Goal: Task Accomplishment & Management: Manage account settings

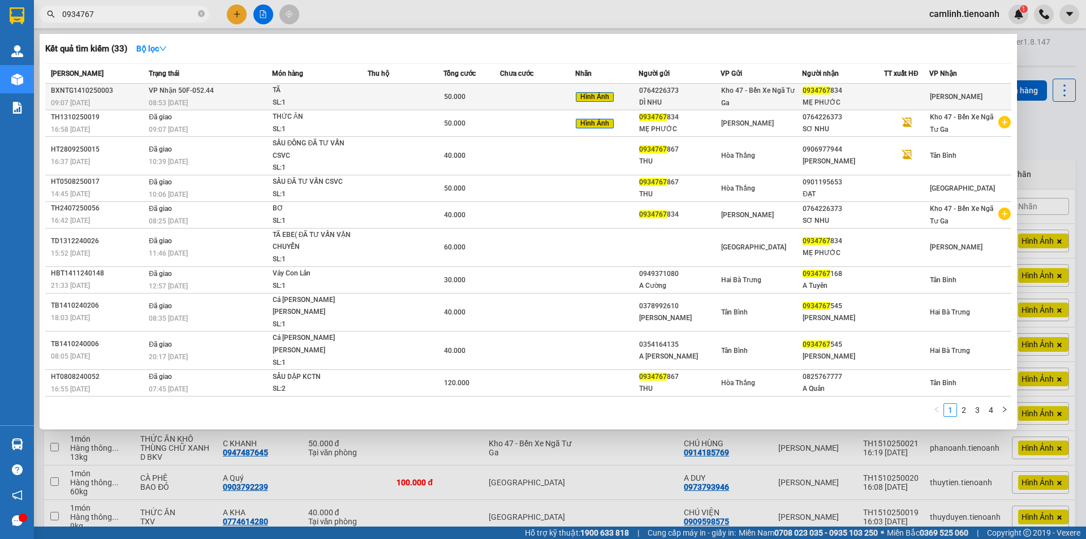
type input "0934767"
click at [729, 101] on span "Kho 47 - Bến Xe Ngã Tư Ga" at bounding box center [758, 97] width 74 height 20
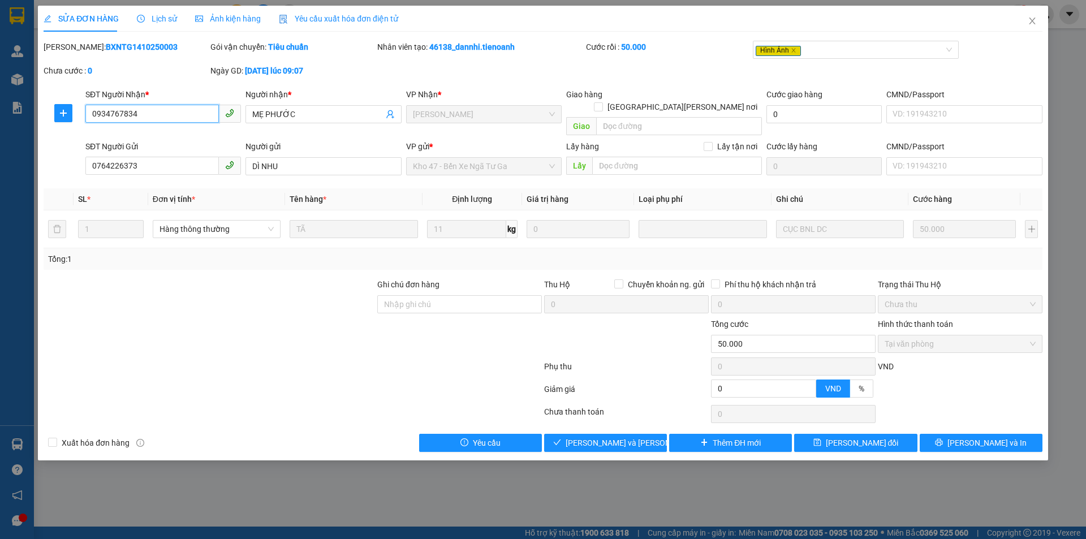
type input "0934767834"
type input "MẸ PHƯỚC"
type input "0764226373"
type input "DÌ NHU"
type input "0"
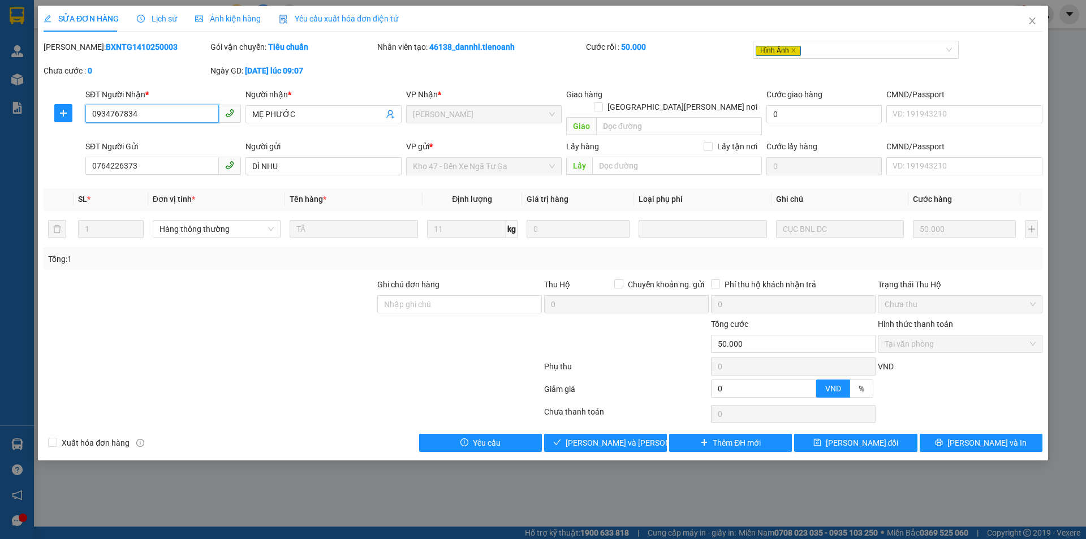
type input "50.000"
click at [145, 118] on input "0934767834" at bounding box center [151, 114] width 133 height 18
click at [349, 70] on div "Ngày GD: [DATE] lúc 09:07" at bounding box center [292, 70] width 165 height 12
click at [258, 15] on div "SỬA ĐƠN HÀNG Lịch sử Ảnh kiện hàng Yêu cầu xuất hóa đơn điện tử" at bounding box center [221, 19] width 355 height 26
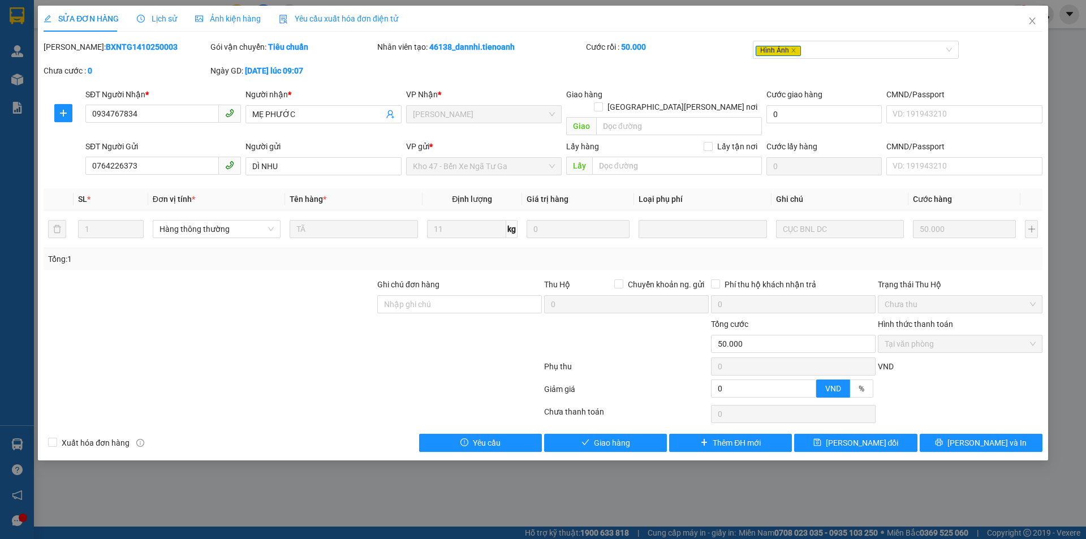
click at [245, 15] on span "Ảnh kiện hàng" at bounding box center [228, 18] width 66 height 9
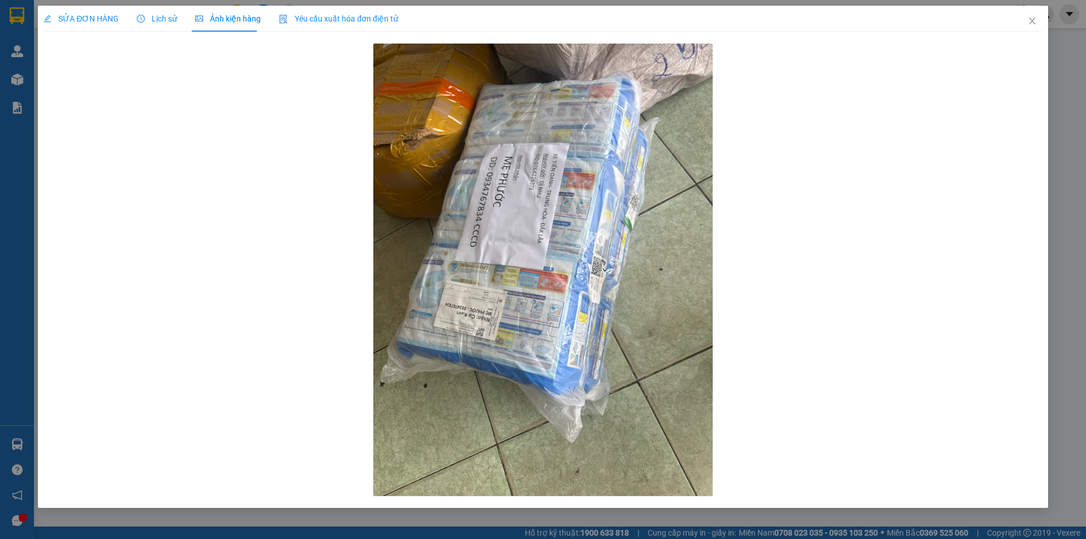
click at [88, 20] on span "SỬA ĐƠN HÀNG" at bounding box center [81, 18] width 75 height 9
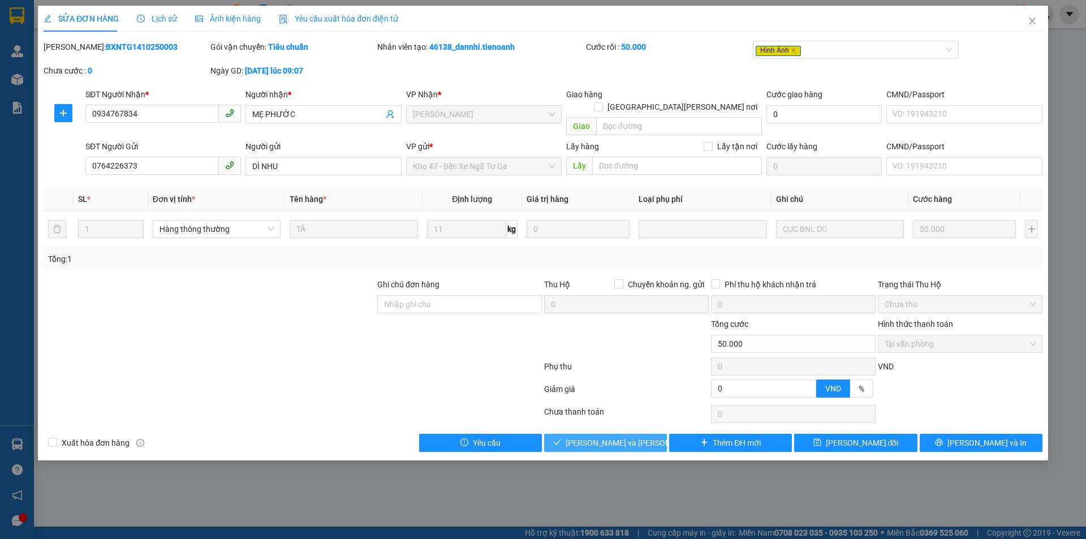
click at [628, 436] on span "[PERSON_NAME] và [PERSON_NAME] hàng" at bounding box center [641, 442] width 153 height 12
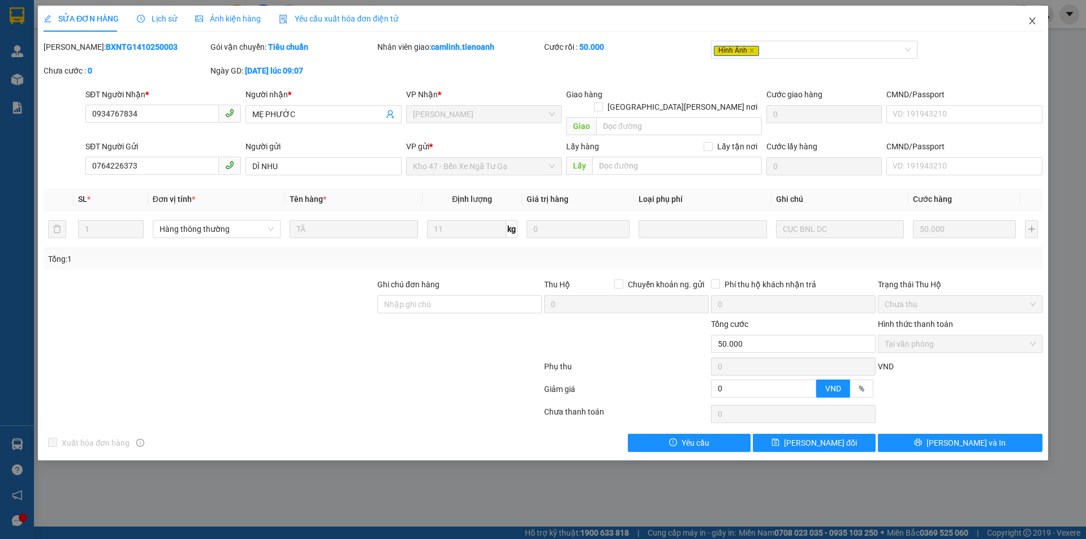
click at [1026, 15] on span "Close" at bounding box center [1032, 22] width 32 height 32
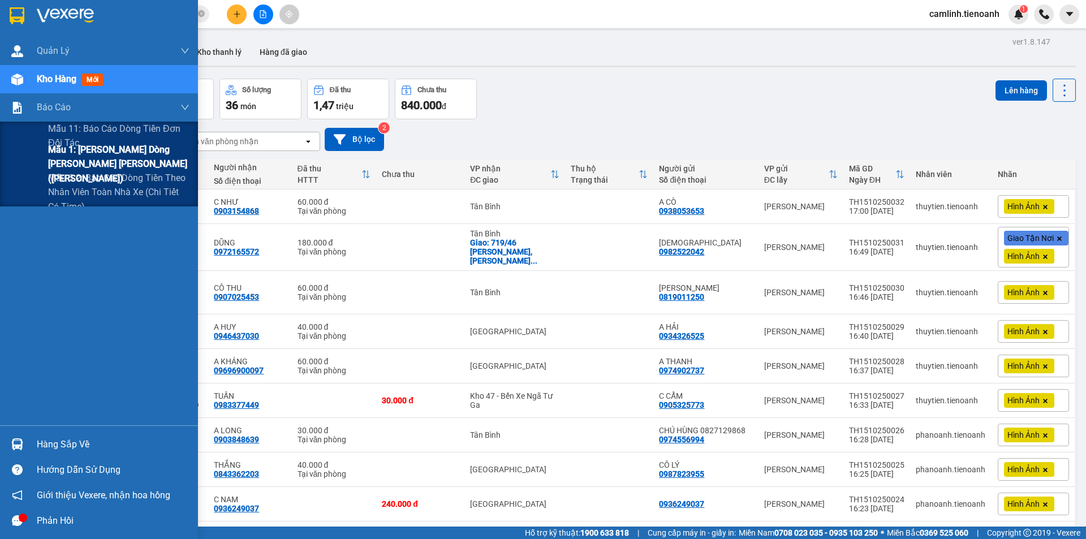
click at [54, 157] on span "Mẫu 1: [PERSON_NAME] dòng [PERSON_NAME] [PERSON_NAME] ([PERSON_NAME])" at bounding box center [118, 163] width 141 height 42
